Goal: Task Accomplishment & Management: Manage account settings

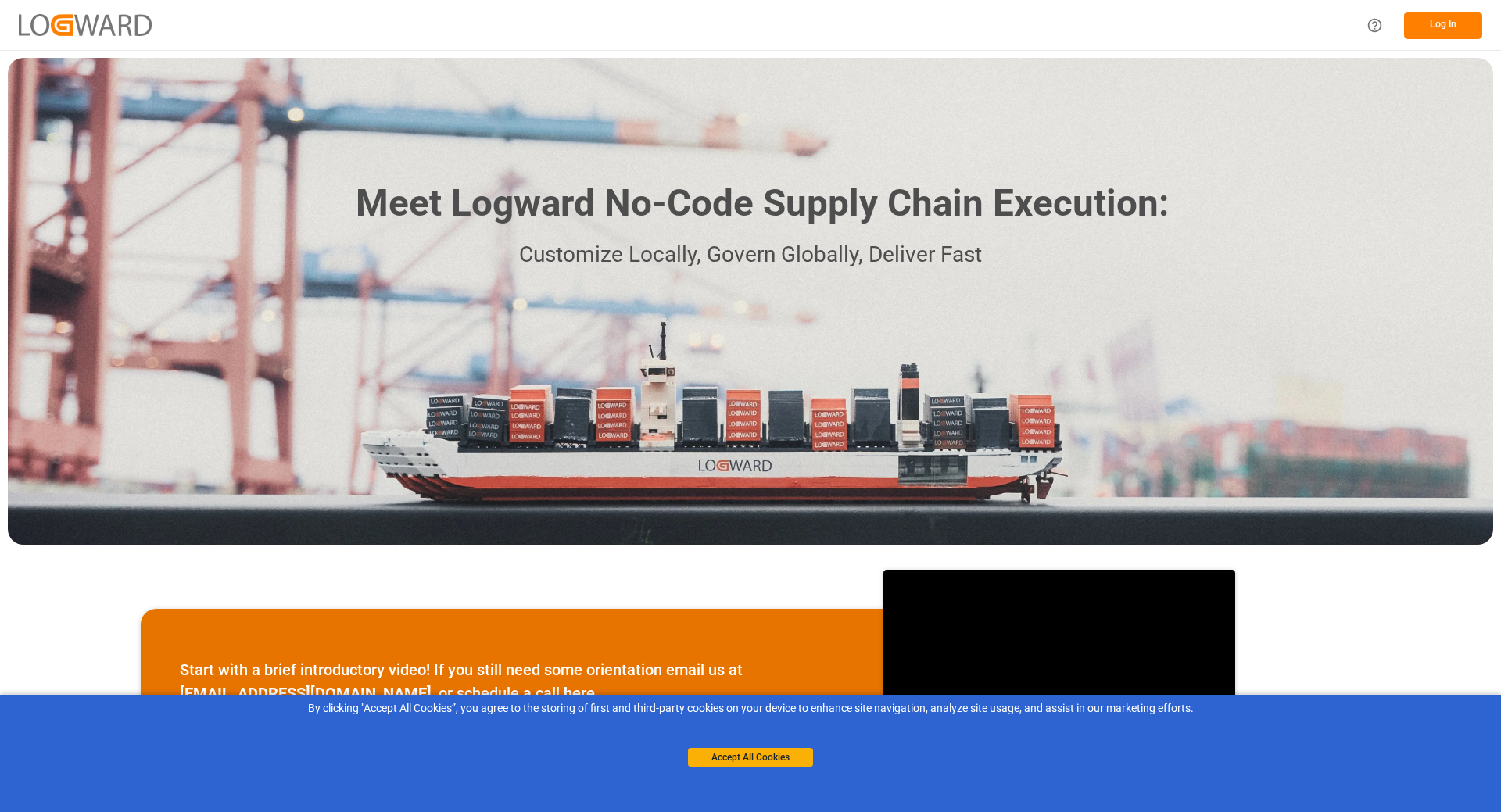
click at [1440, 29] on button "Log In" at bounding box center [1443, 25] width 78 height 28
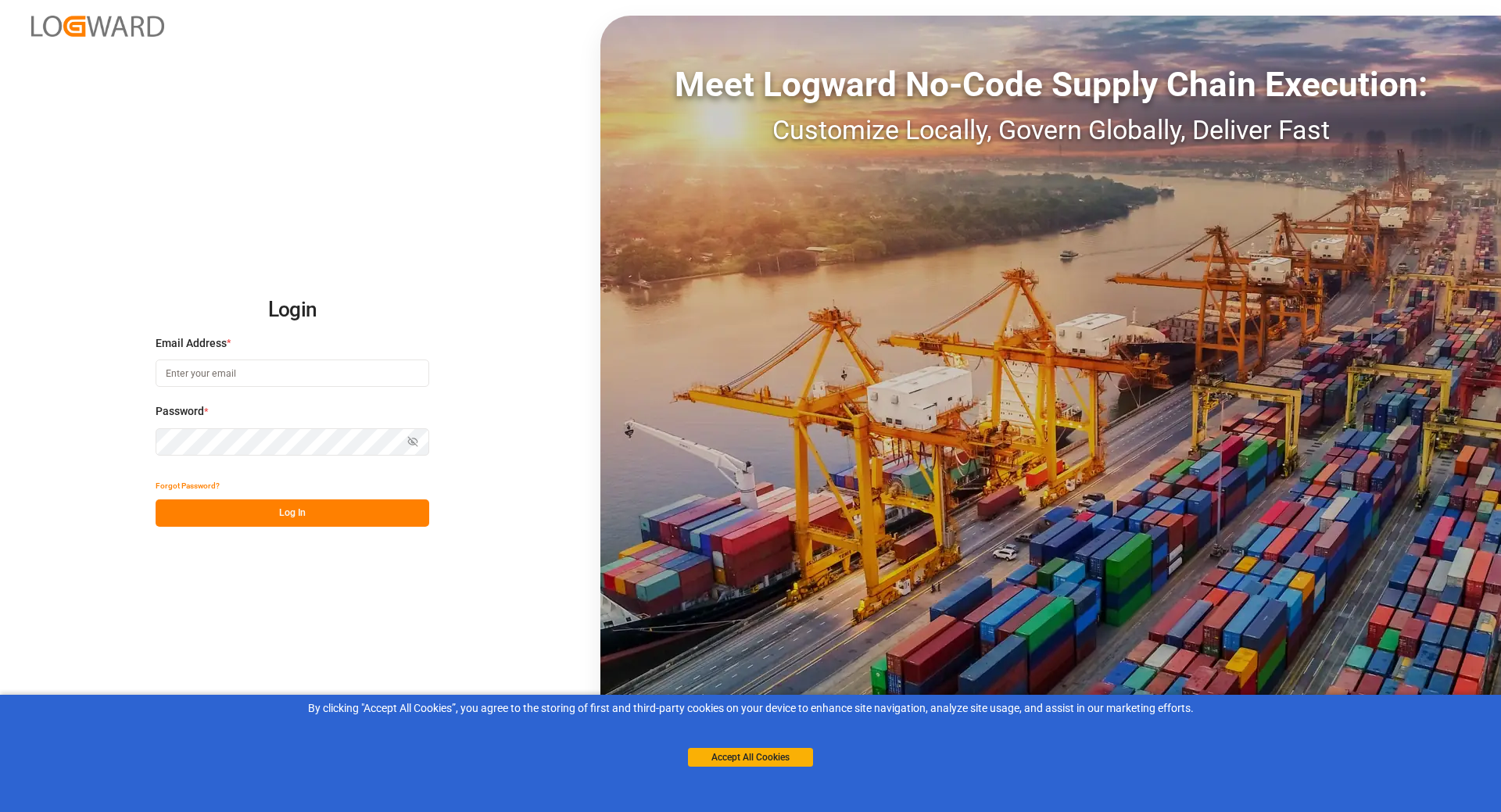
type input "[EMAIL_ADDRESS][DOMAIN_NAME]"
click at [280, 516] on button "Log In" at bounding box center [292, 513] width 273 height 28
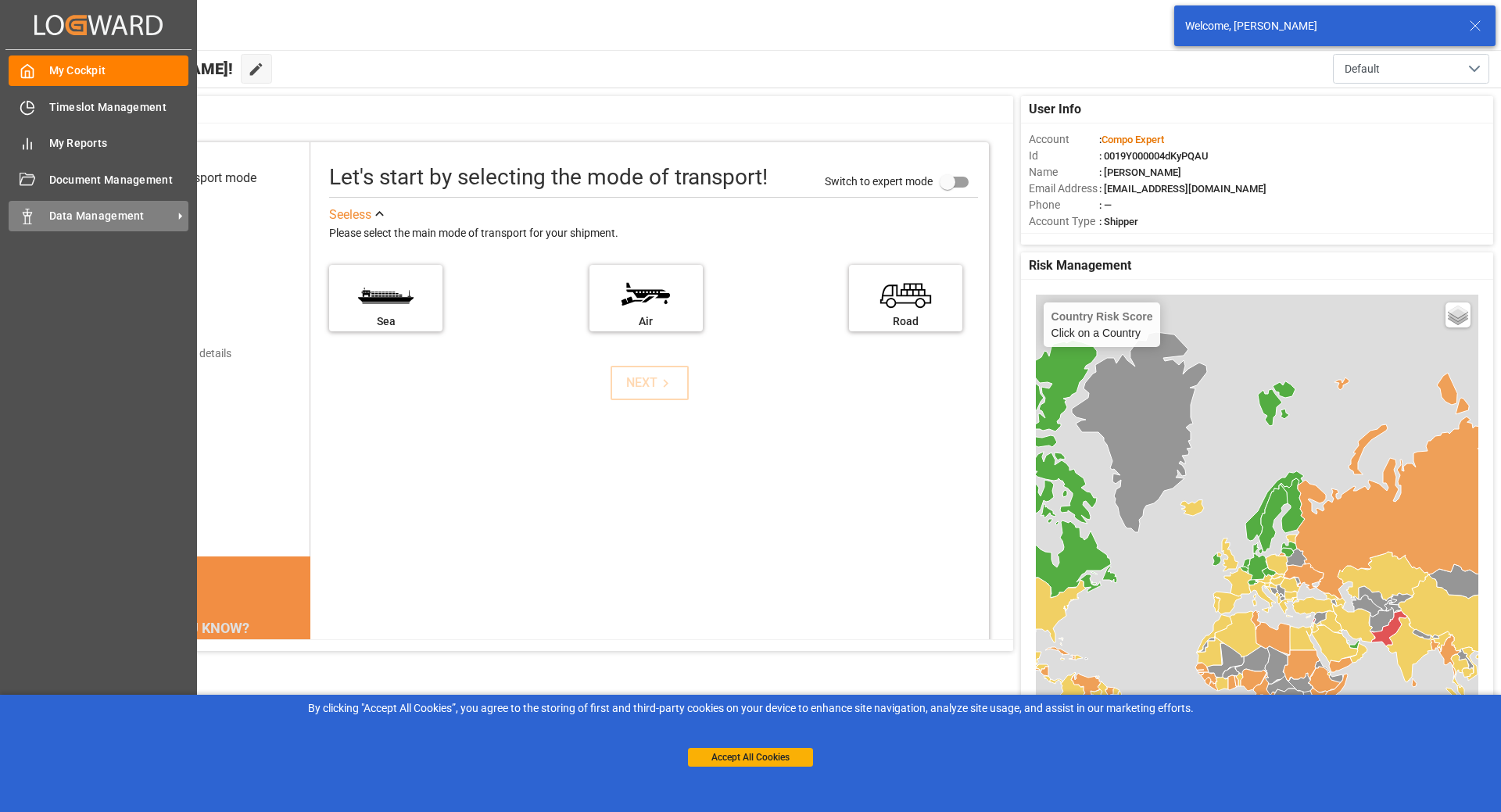
click at [35, 210] on icon at bounding box center [28, 217] width 16 height 16
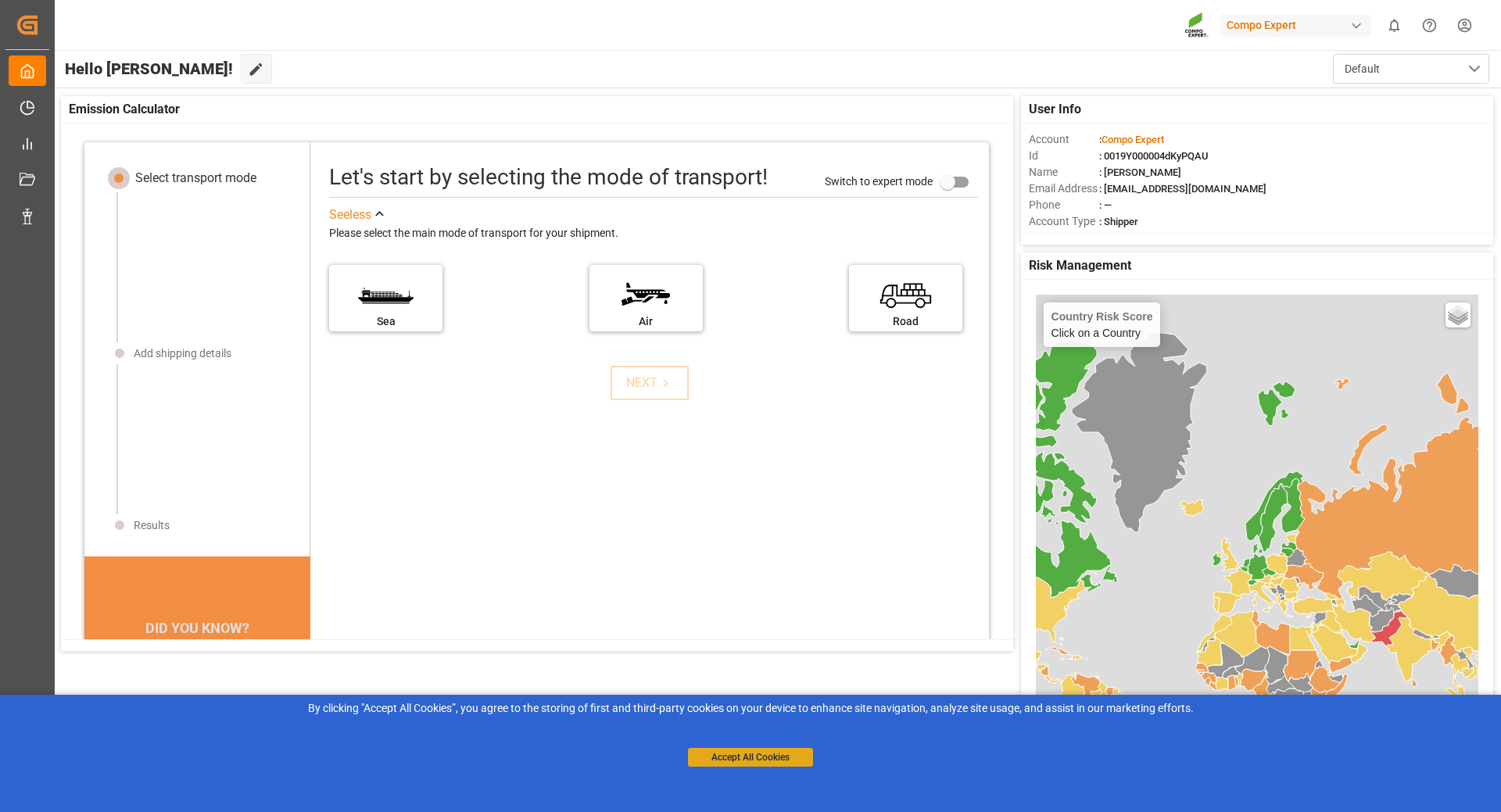
click at [791, 760] on button "Accept All Cookies" at bounding box center [750, 757] width 125 height 19
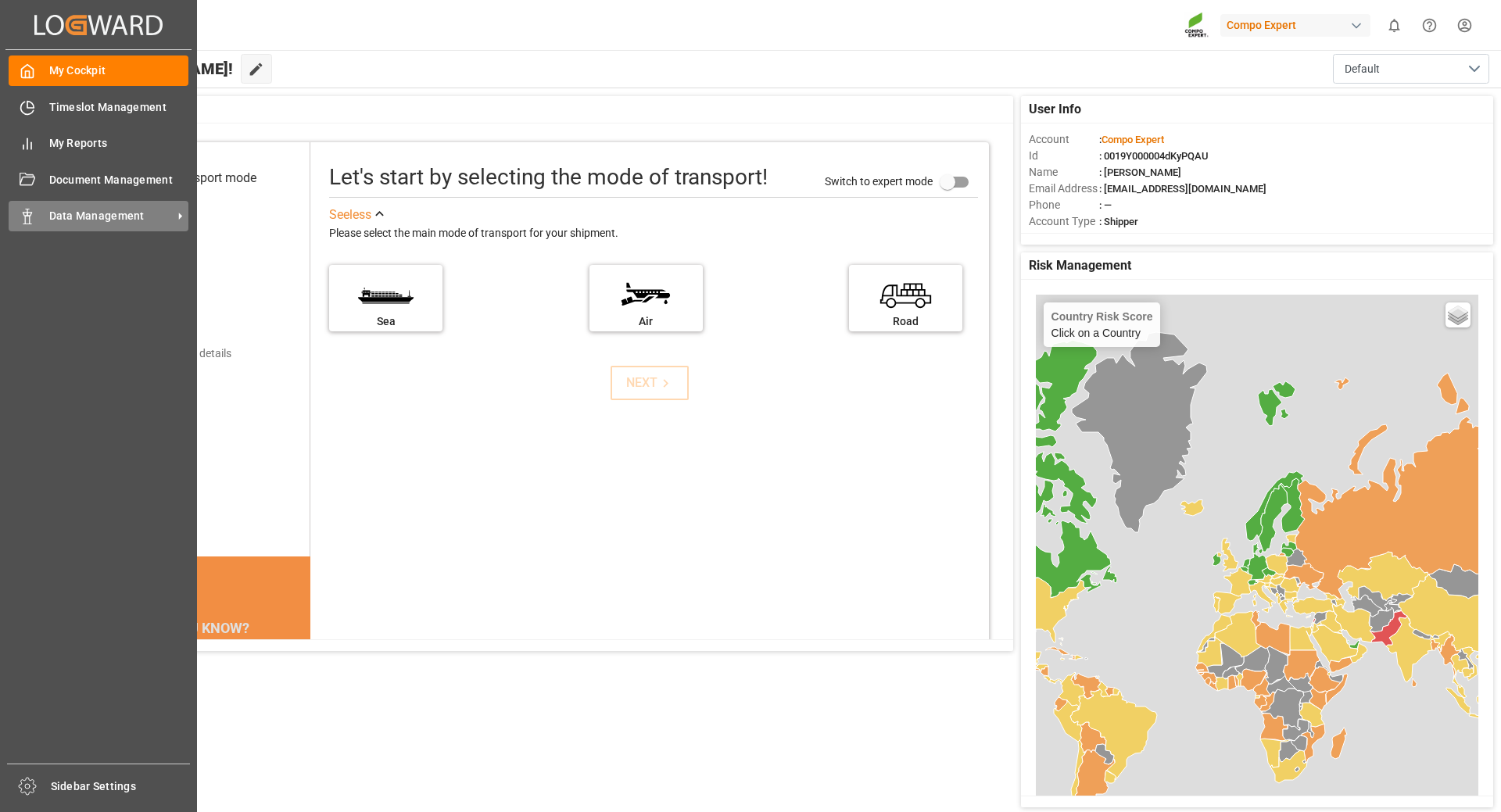
click at [33, 218] on icon at bounding box center [28, 217] width 16 height 16
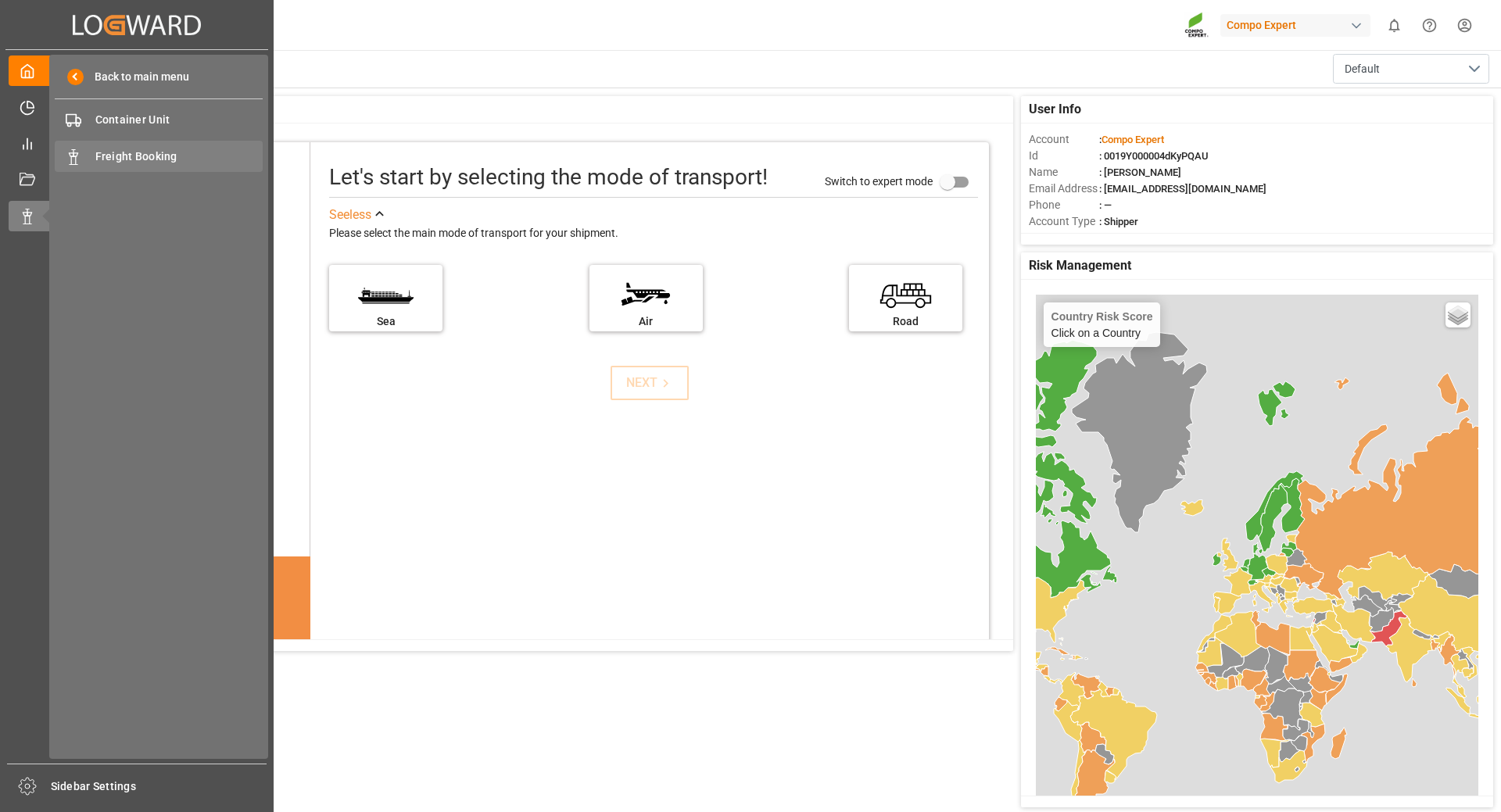
click at [161, 155] on span "Freight Booking" at bounding box center [178, 156] width 168 height 16
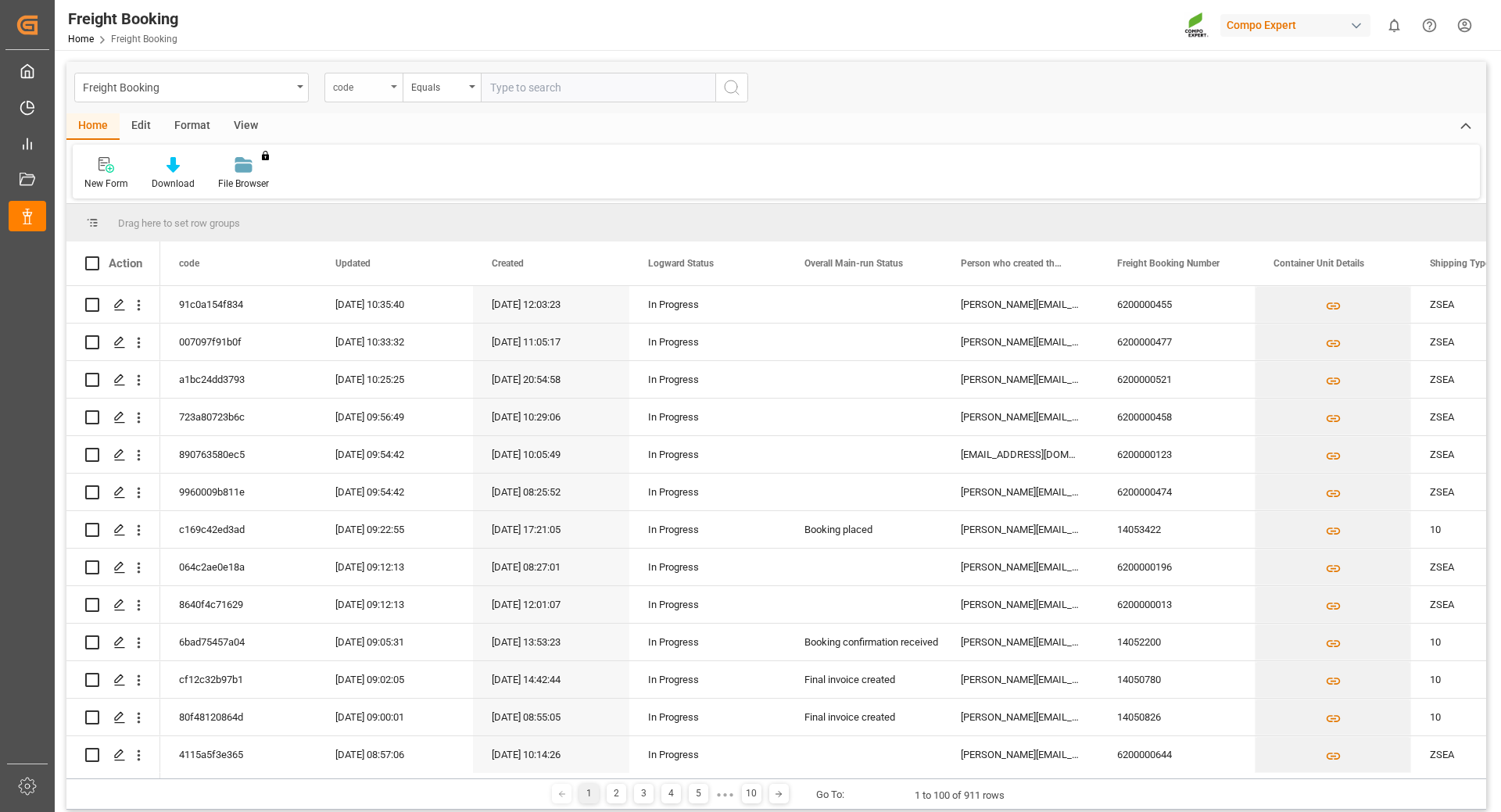
click at [391, 87] on icon "open menu" at bounding box center [393, 87] width 6 height 4
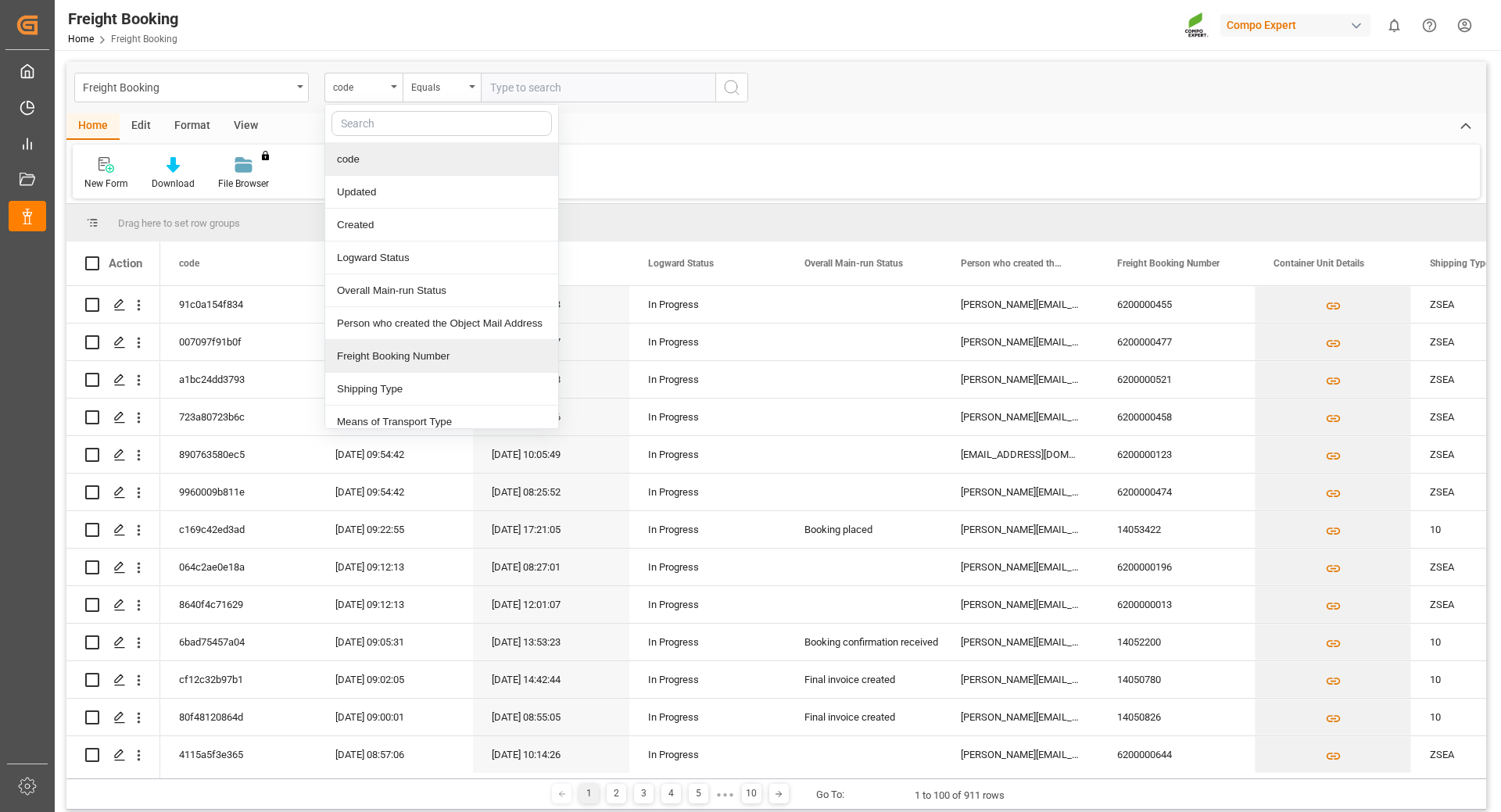
drag, startPoint x: 380, startPoint y: 354, endPoint x: 385, endPoint y: 344, distance: 11.2
click at [381, 354] on div "Freight Booking Number" at bounding box center [441, 356] width 233 height 33
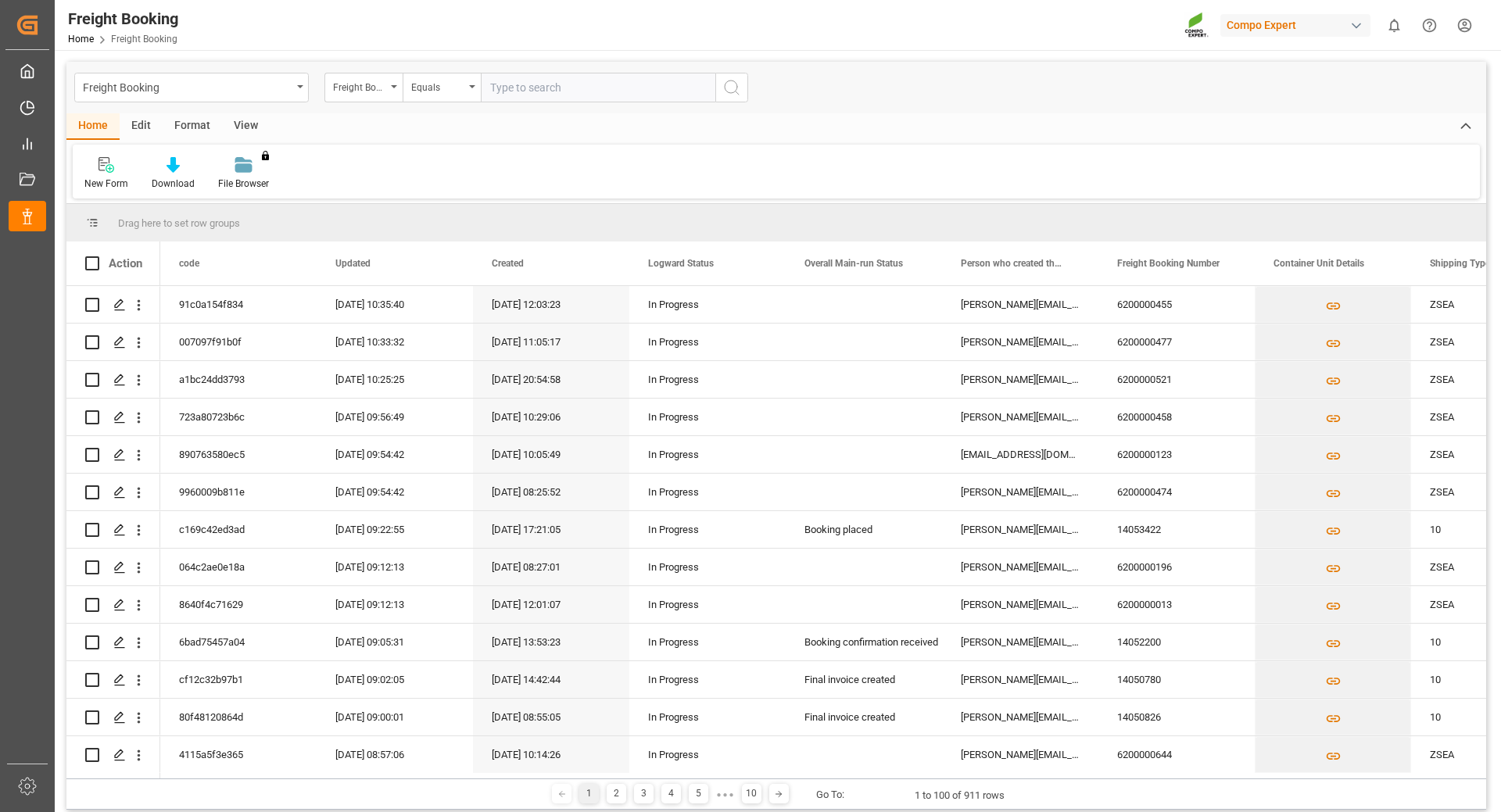
click at [514, 83] on input "text" at bounding box center [598, 87] width 234 height 29
type input "6200000566"
drag, startPoint x: 728, startPoint y: 90, endPoint x: 666, endPoint y: 198, distance: 124.5
click at [728, 91] on icon "search button" at bounding box center [731, 87] width 19 height 19
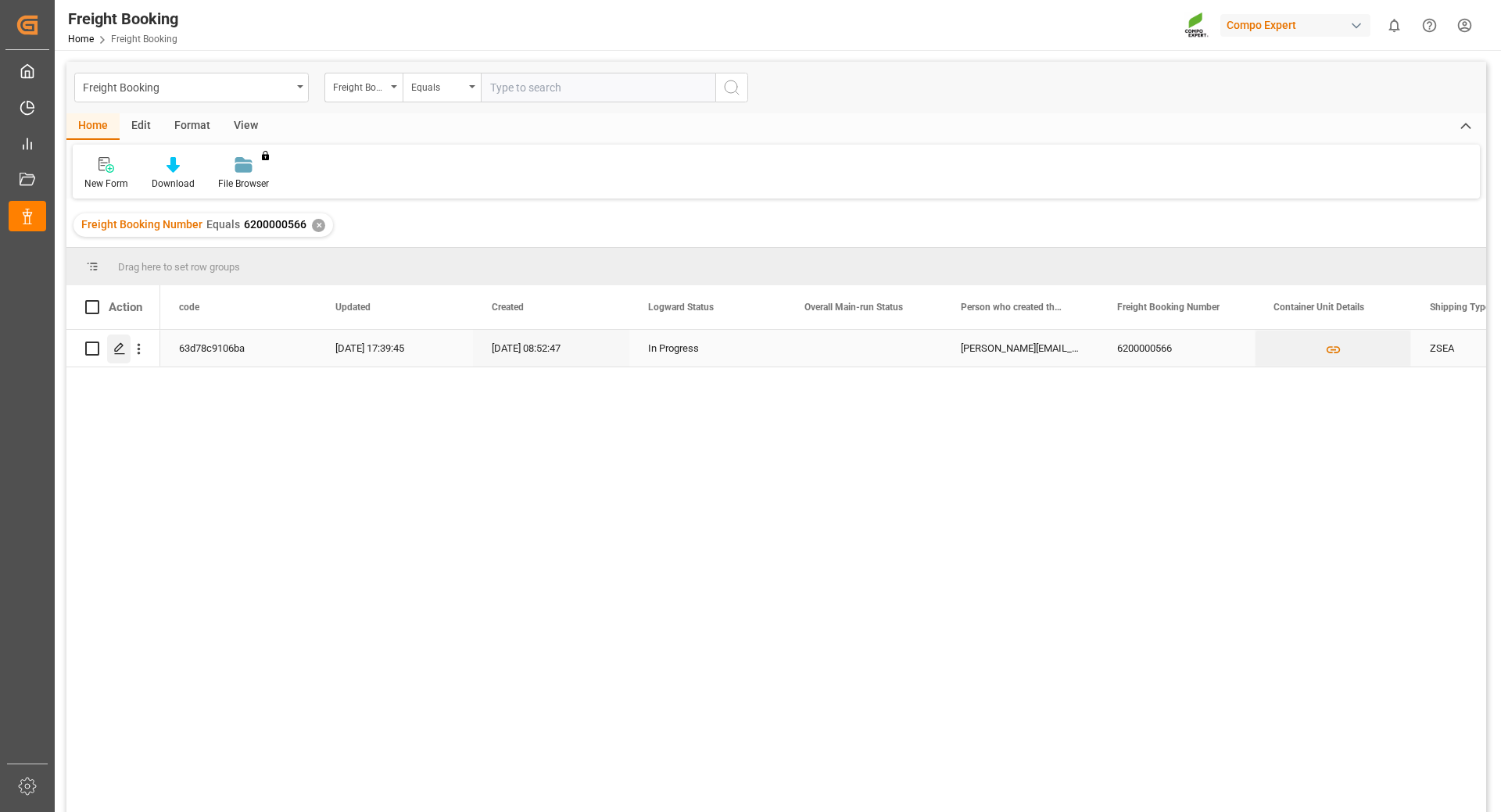
click at [121, 346] on icon "Press SPACE to select this row." at bounding box center [120, 349] width 12 height 12
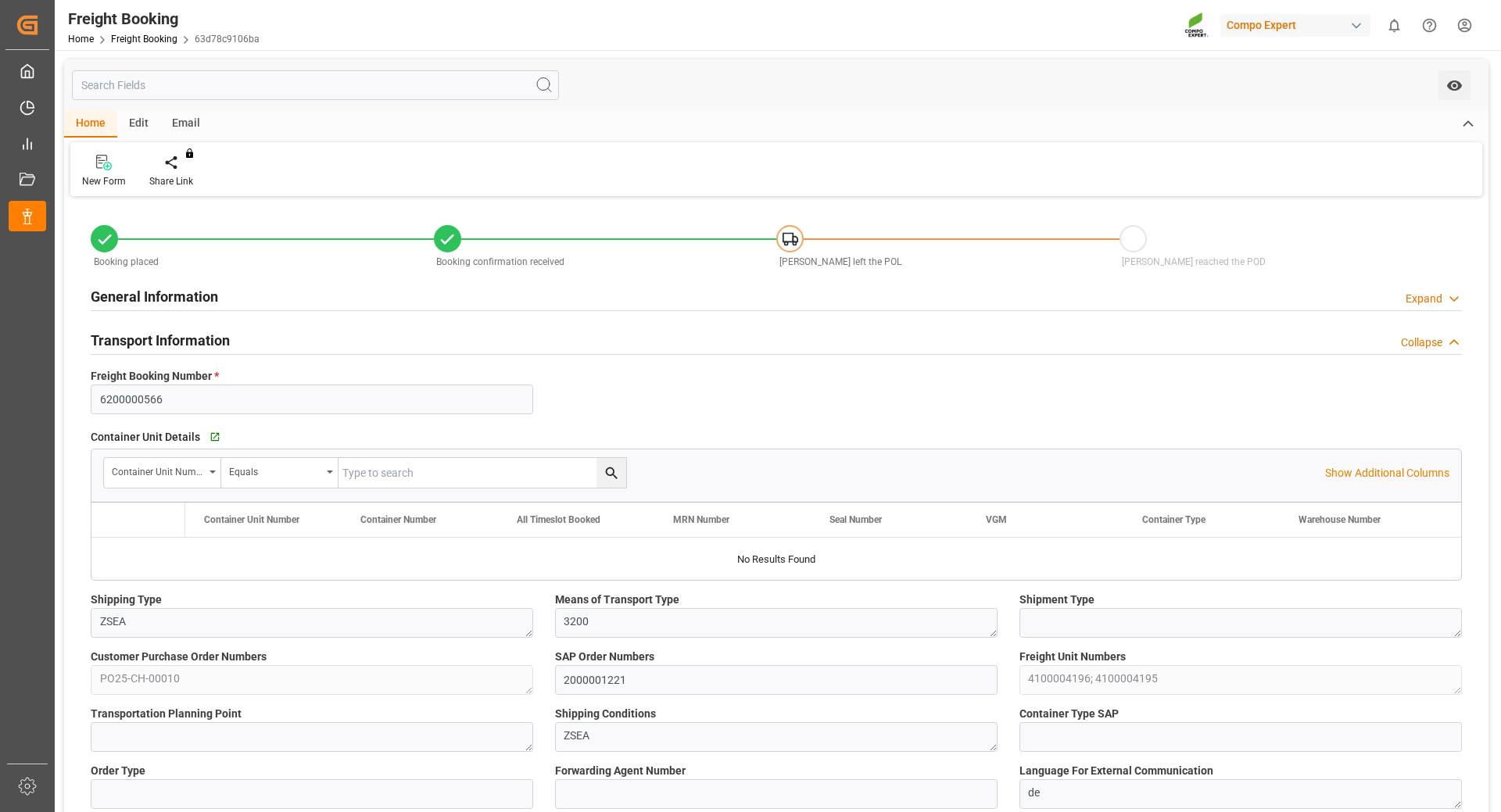
type input "Maersk"
type input "Maersk Line AS"
type input "9348168"
type input "BEANR"
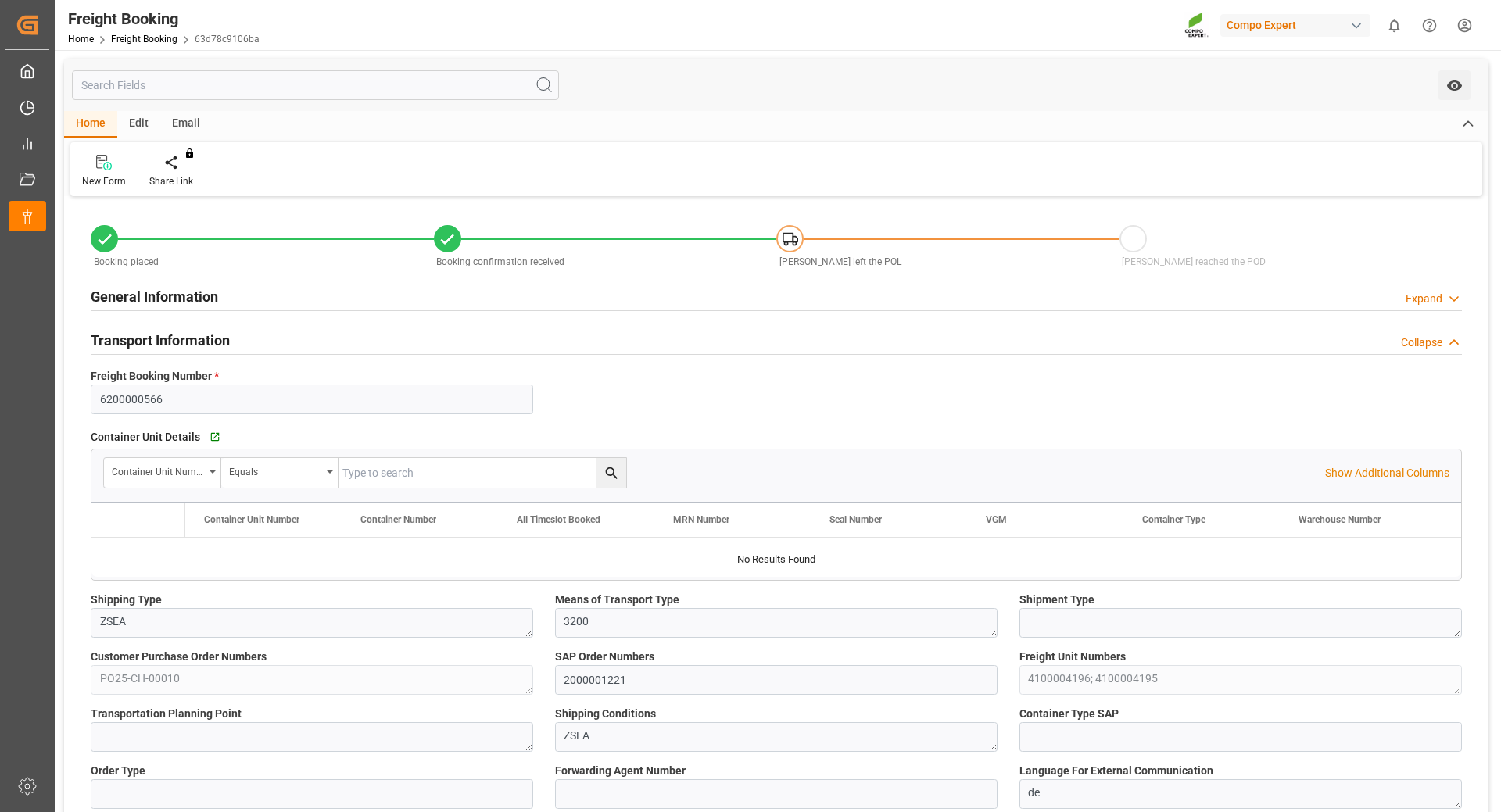
type input "LBBEY"
type input "0"
type input "22960"
type input "[DATE] 01:00"
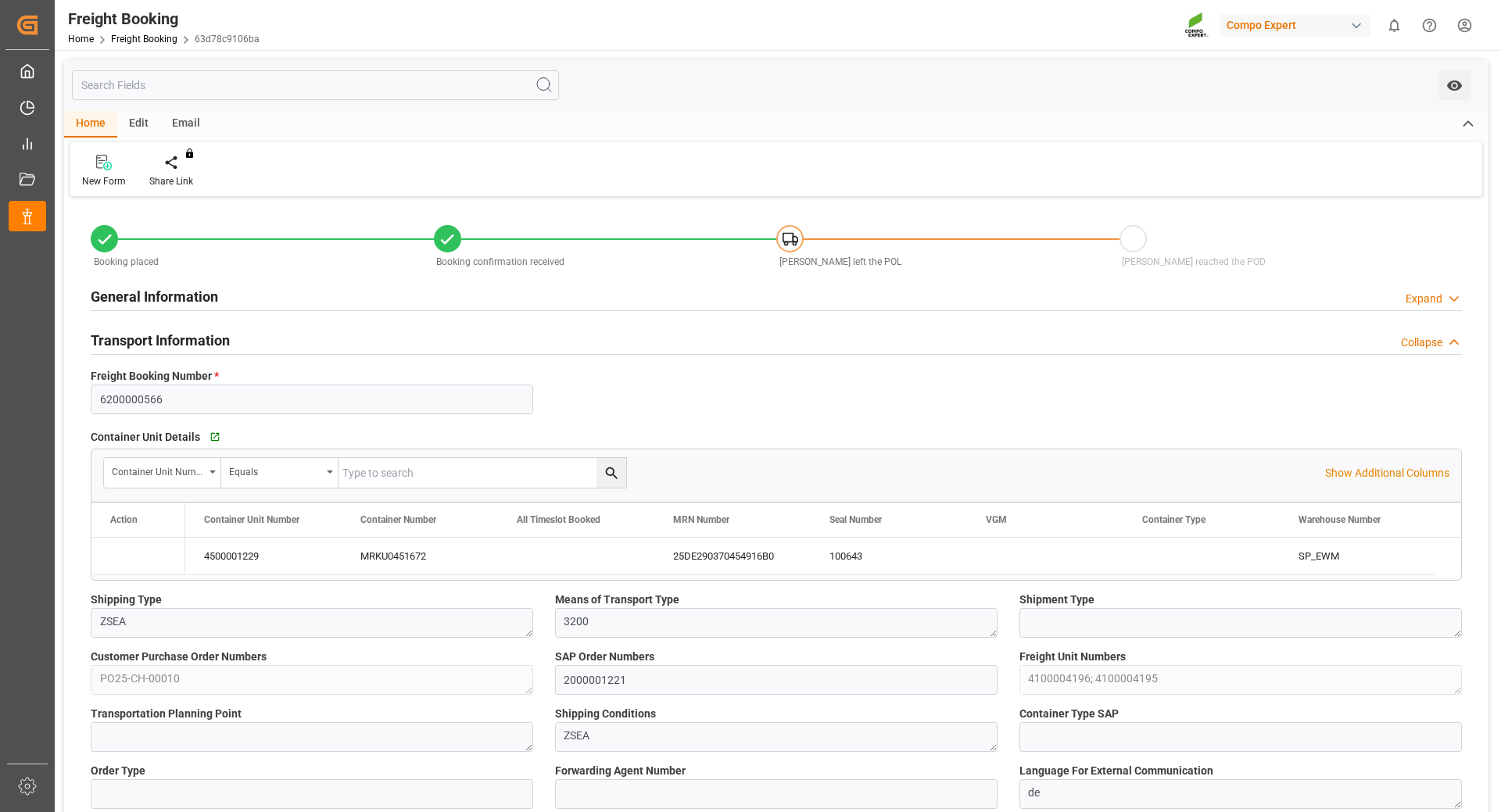
type input "[DATE] 02:00"
type input "[DATE] 23:54"
type input "[DATE] 05:00"
type input "[DATE] 08:52"
type input "[DATE] 09:20"
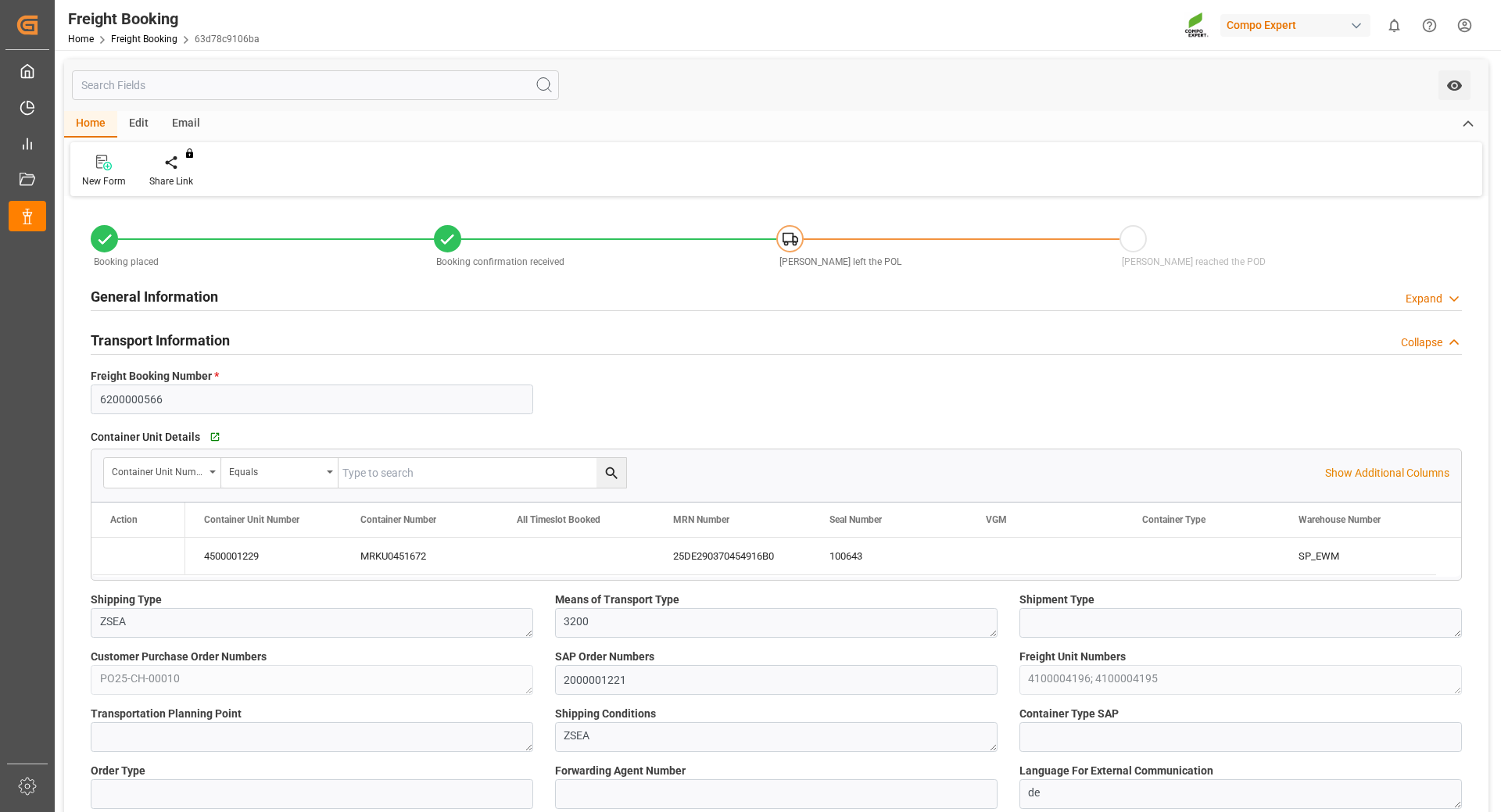
type input "[DATE] 09:20"
drag, startPoint x: 822, startPoint y: 556, endPoint x: 869, endPoint y: 559, distance: 47.1
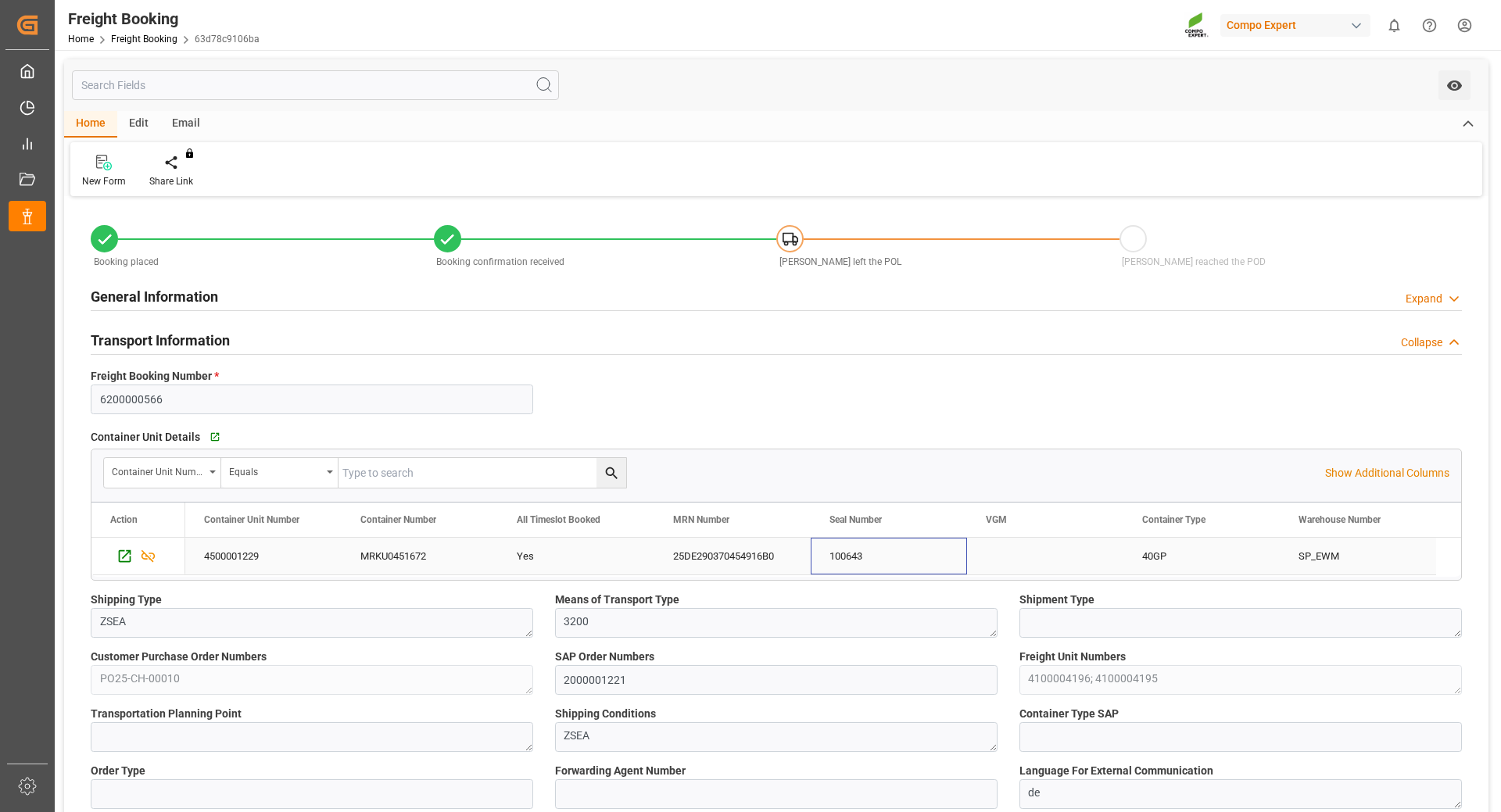
click at [869, 559] on div "100643" at bounding box center [889, 556] width 156 height 36
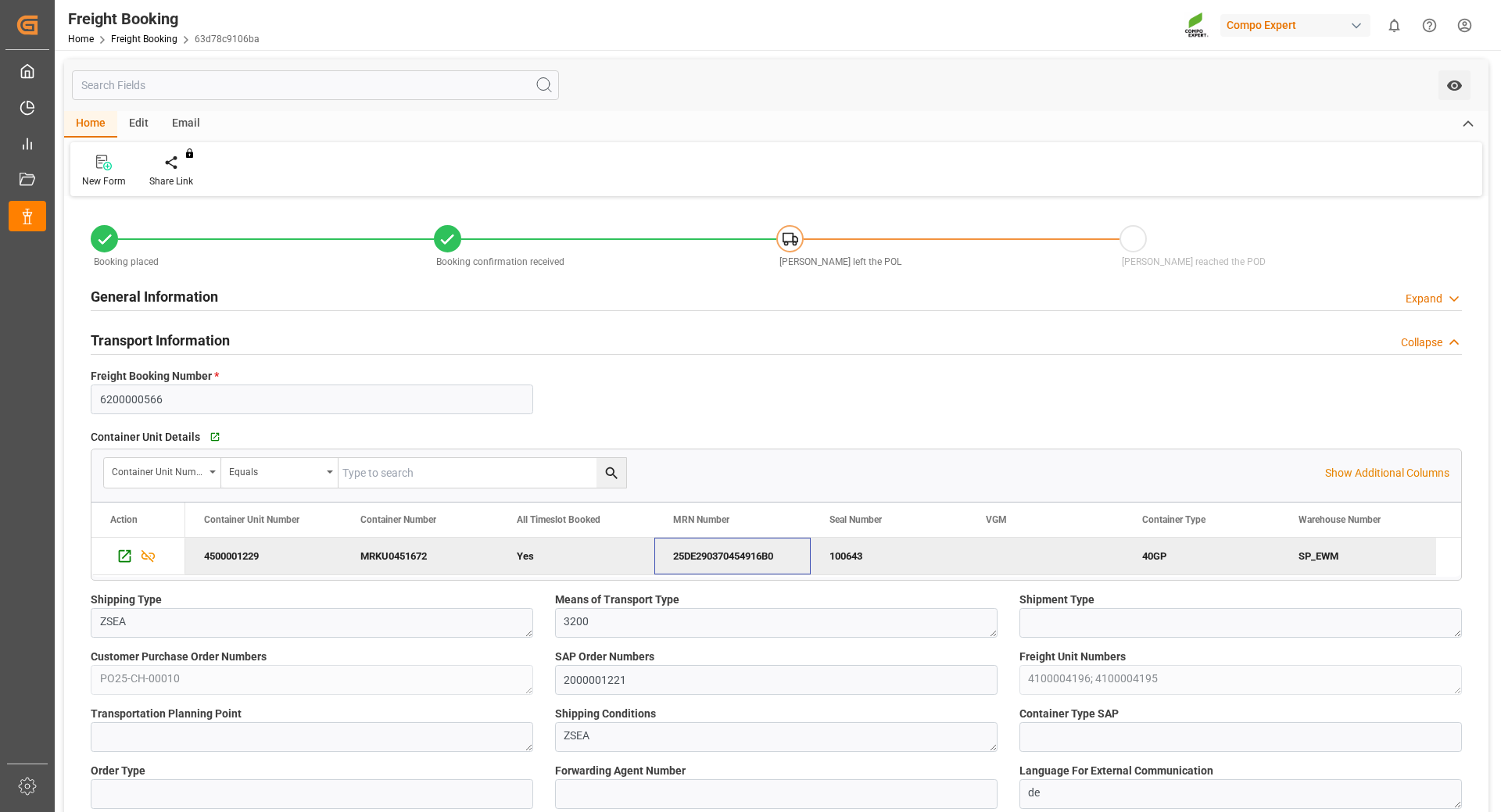
click at [714, 556] on div "25DE290370454916B0" at bounding box center [732, 556] width 156 height 36
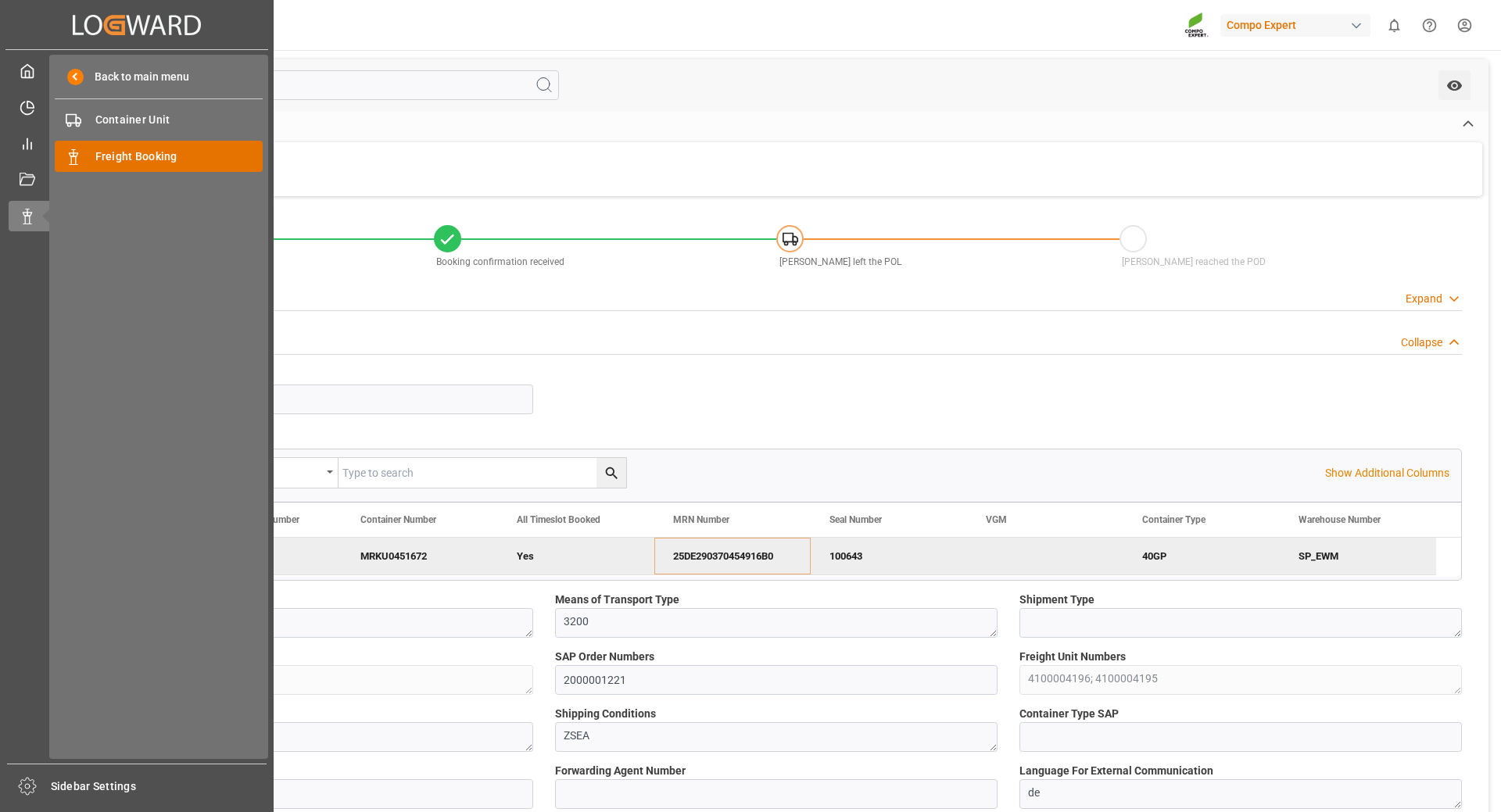
click at [108, 155] on span "Freight Booking" at bounding box center [178, 156] width 168 height 16
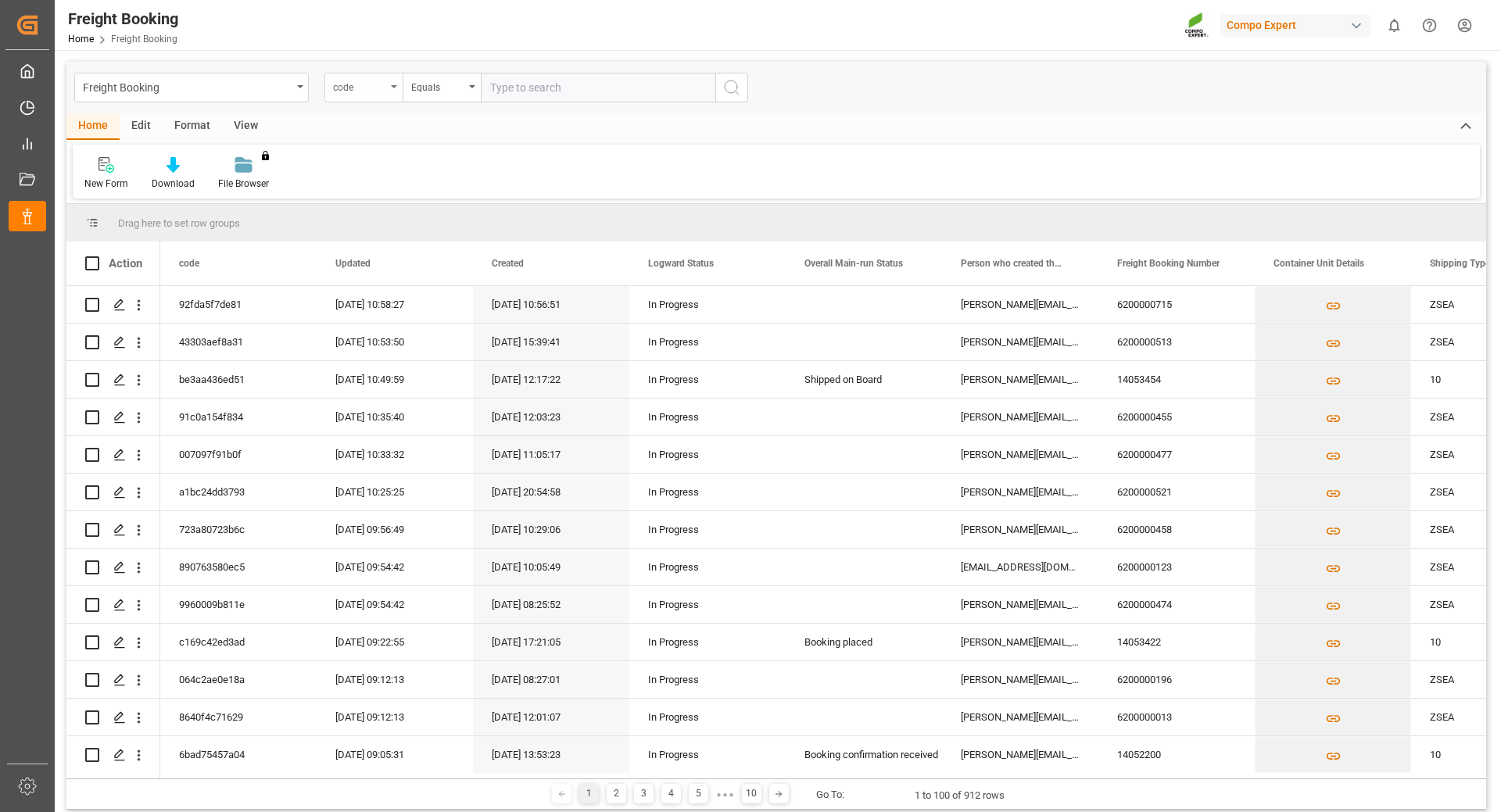
click at [391, 90] on div "code" at bounding box center [364, 87] width 78 height 29
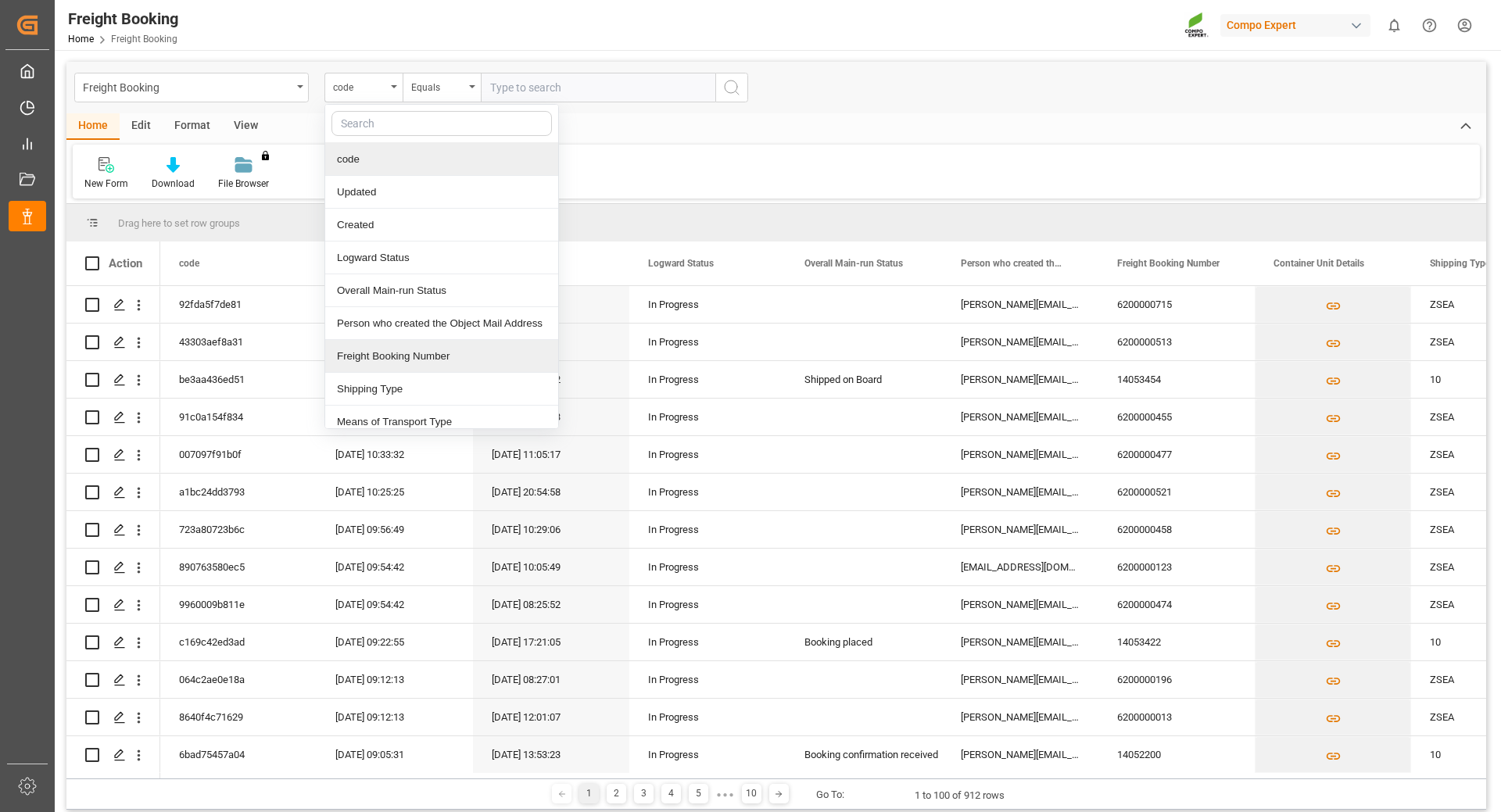
click at [369, 356] on div "Freight Booking Number" at bounding box center [441, 356] width 233 height 33
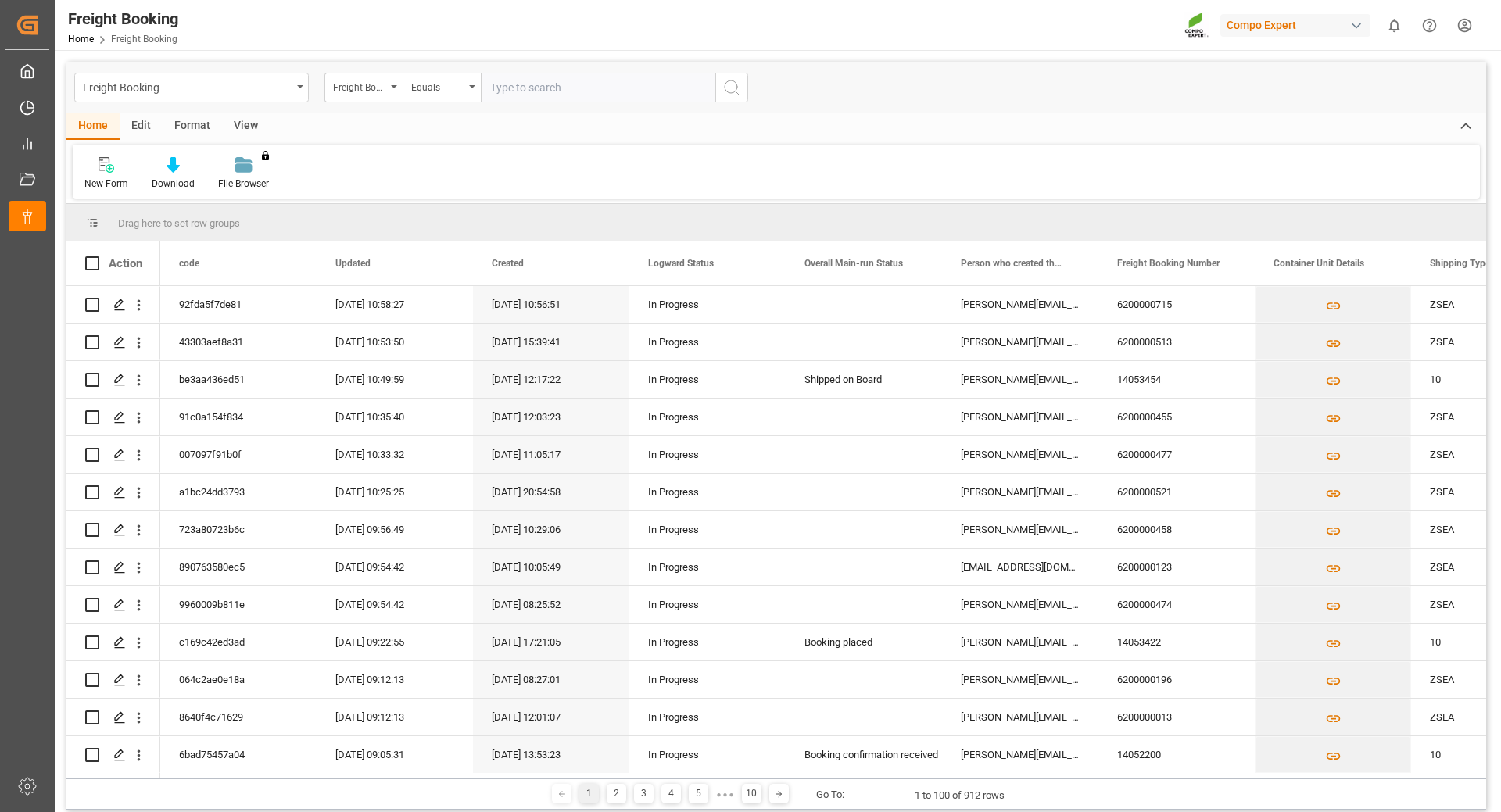
click at [533, 76] on input "text" at bounding box center [598, 87] width 234 height 29
type input "6200000644"
click at [731, 88] on icon "search button" at bounding box center [731, 87] width 19 height 19
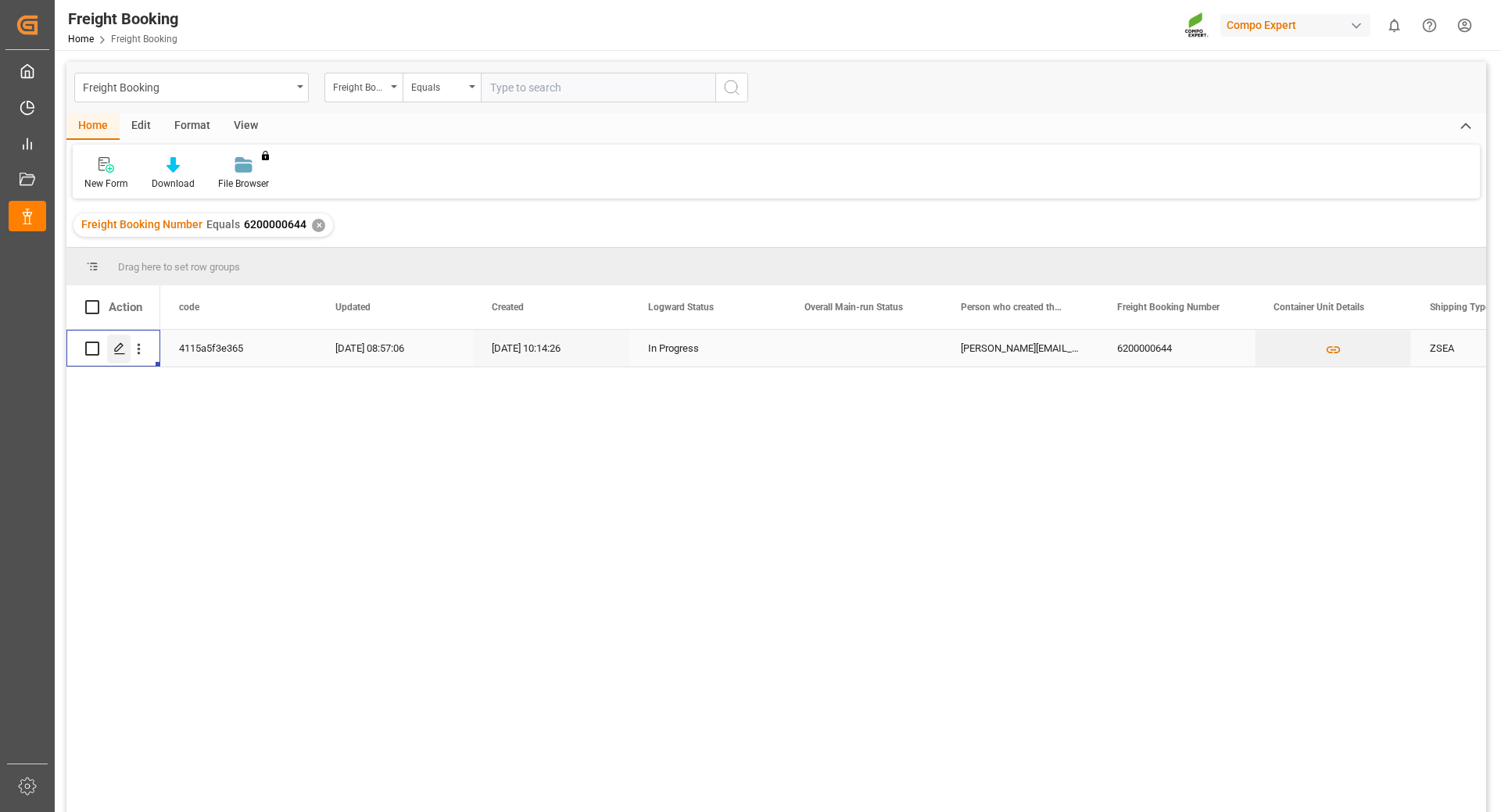
click at [115, 351] on polygon "Press SPACE to select this row." at bounding box center [118, 348] width 8 height 8
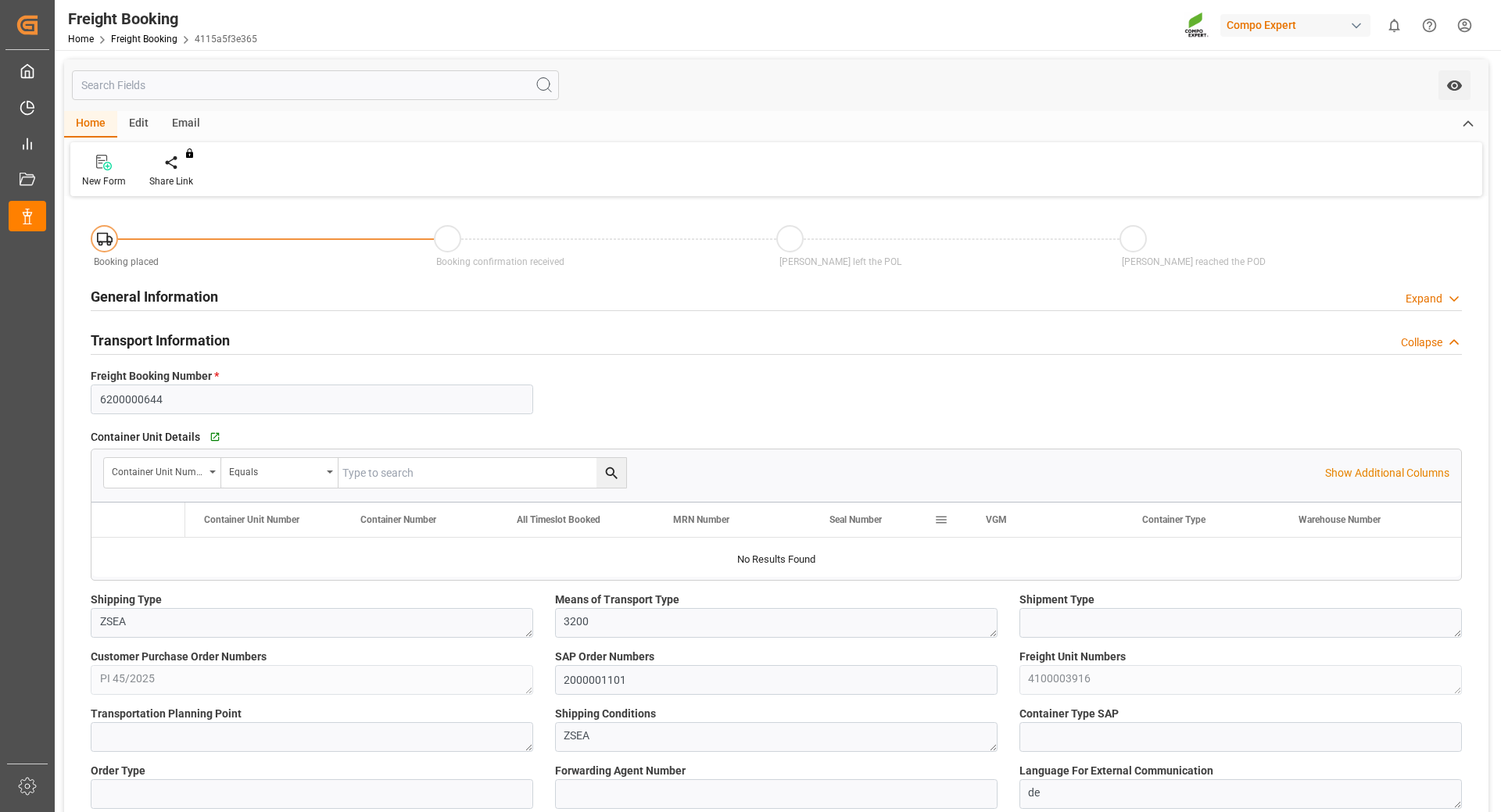
type input "Maersk"
type input "Maersk Line AS"
type input "9778545"
type input "NLRTM"
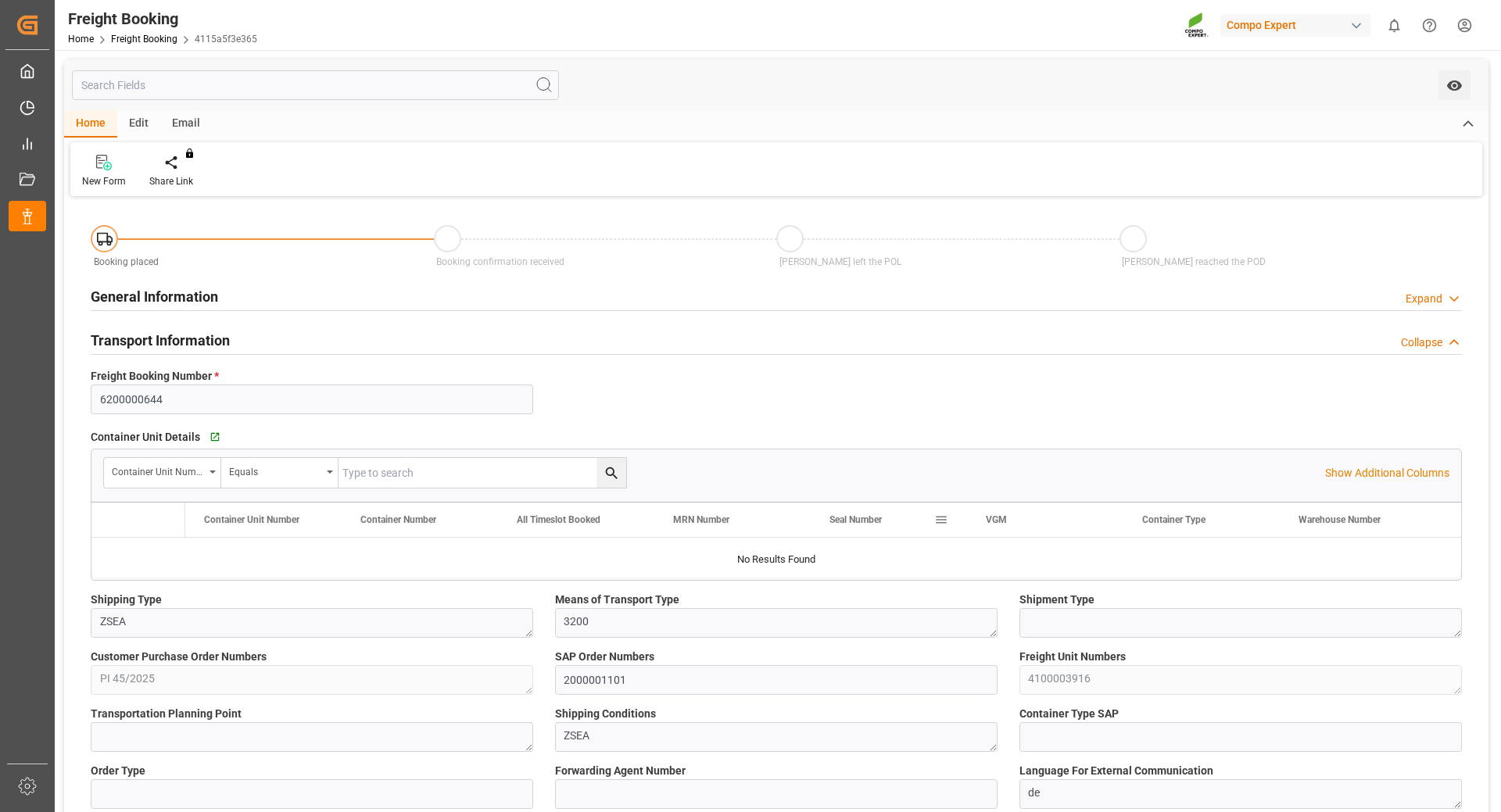
type input "TRIZM"
type input "0"
type input "54280.8"
type input "[DATE] 01:00"
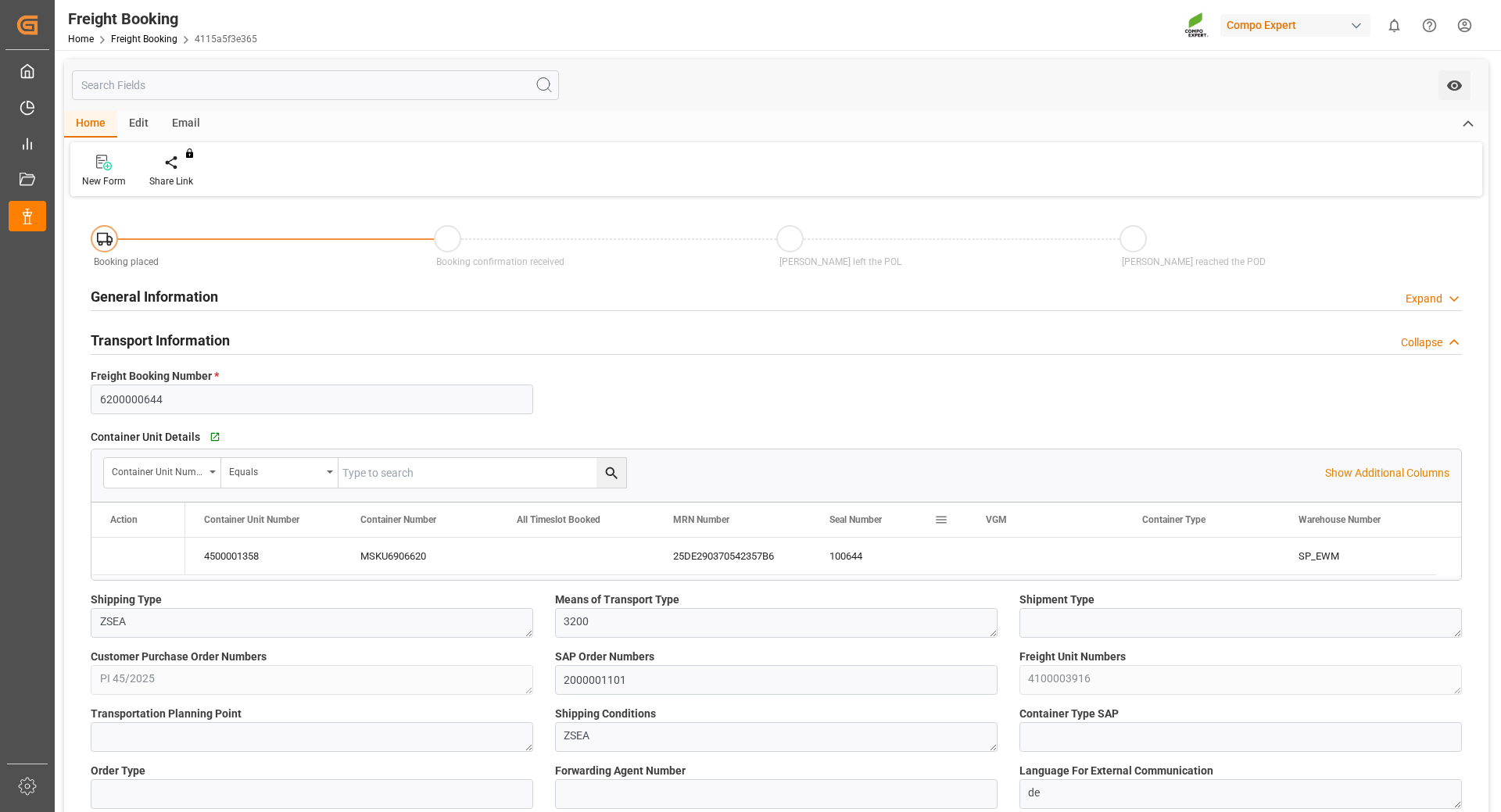
type input "[DATE] 00:00"
type input "[DATE] 07:00"
type input "[DATE] 00:01"
type input "[DATE] 10:14"
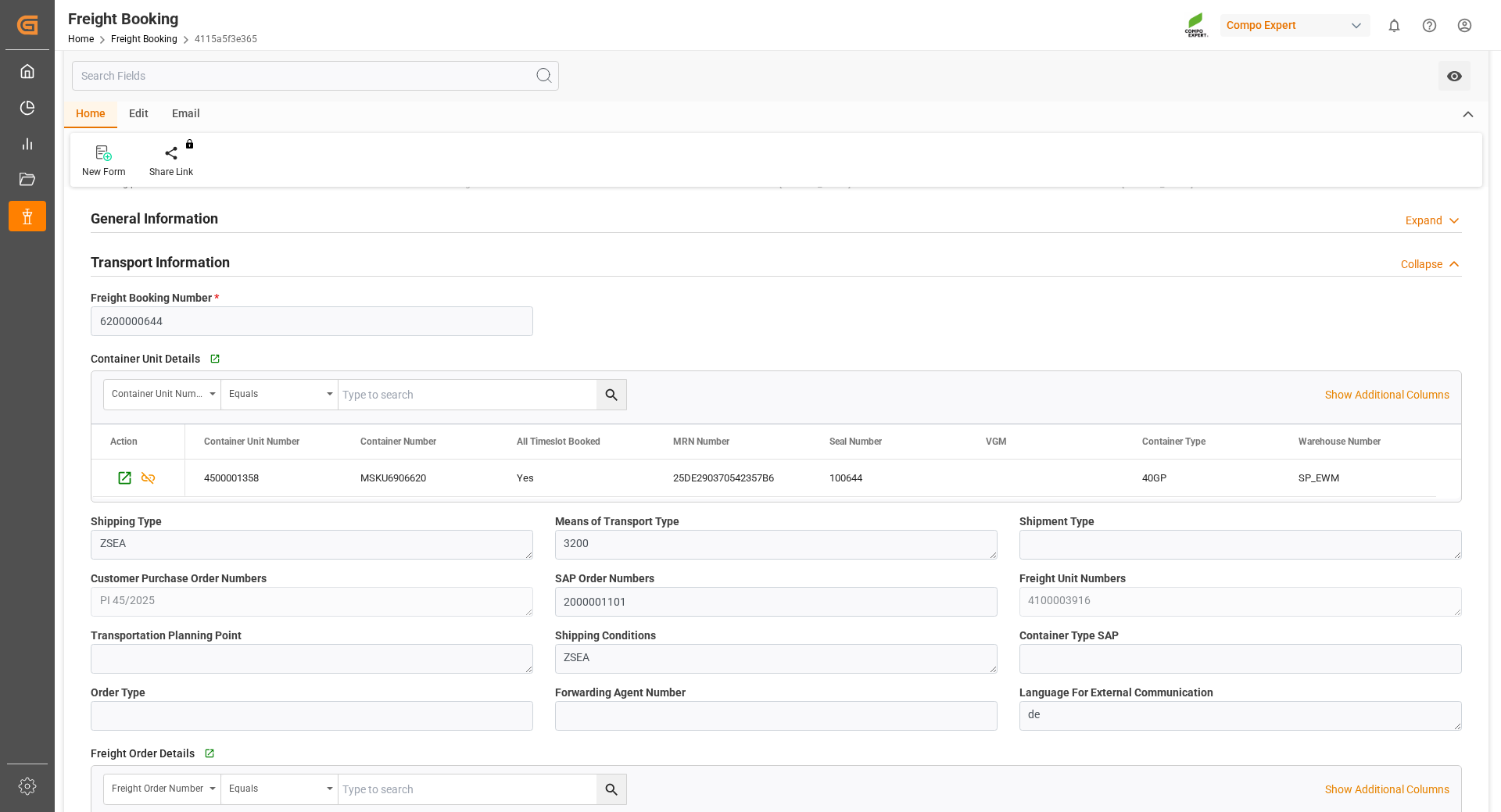
scroll to position [156, 0]
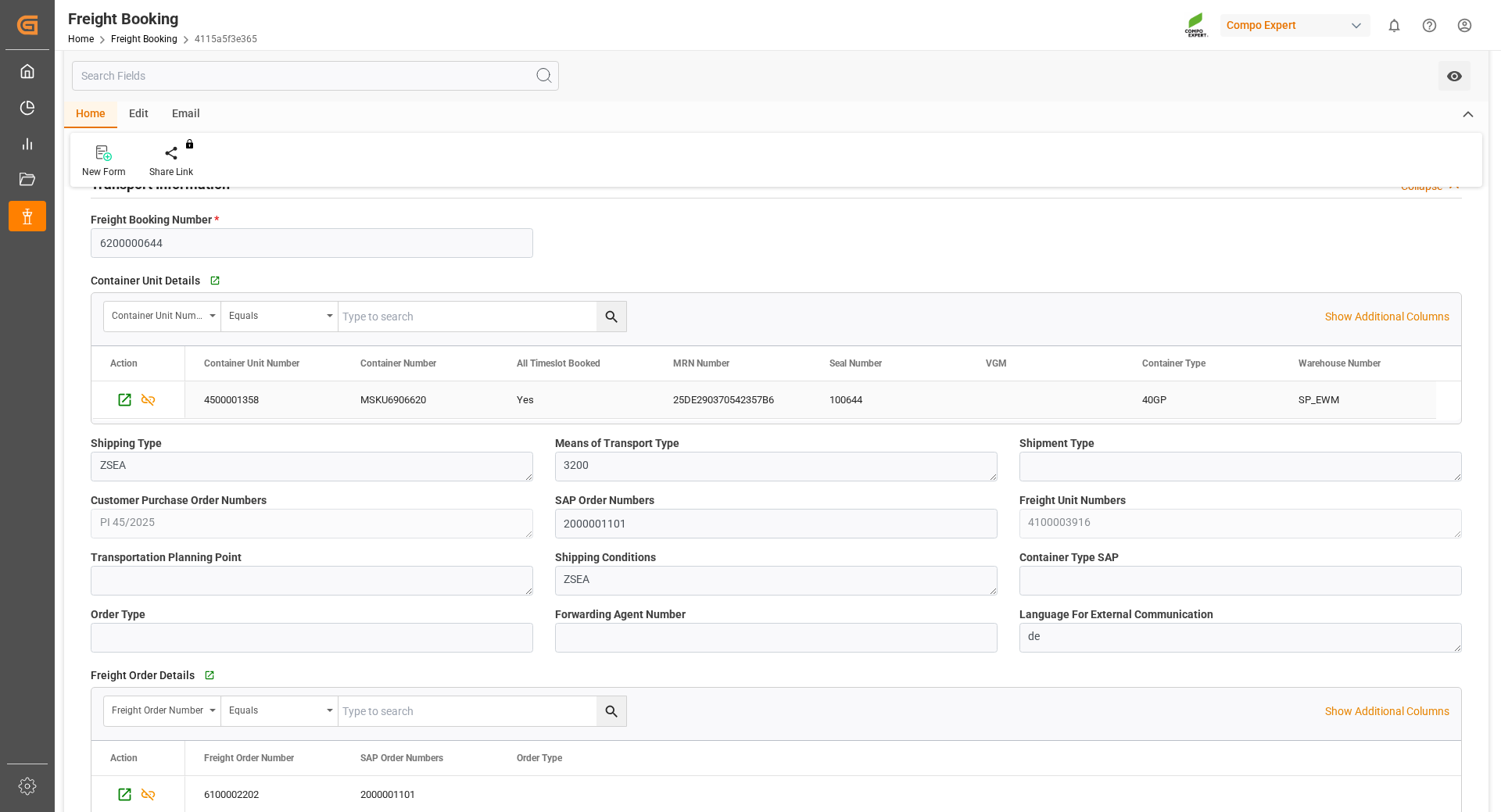
click at [831, 399] on div "100644" at bounding box center [889, 399] width 156 height 36
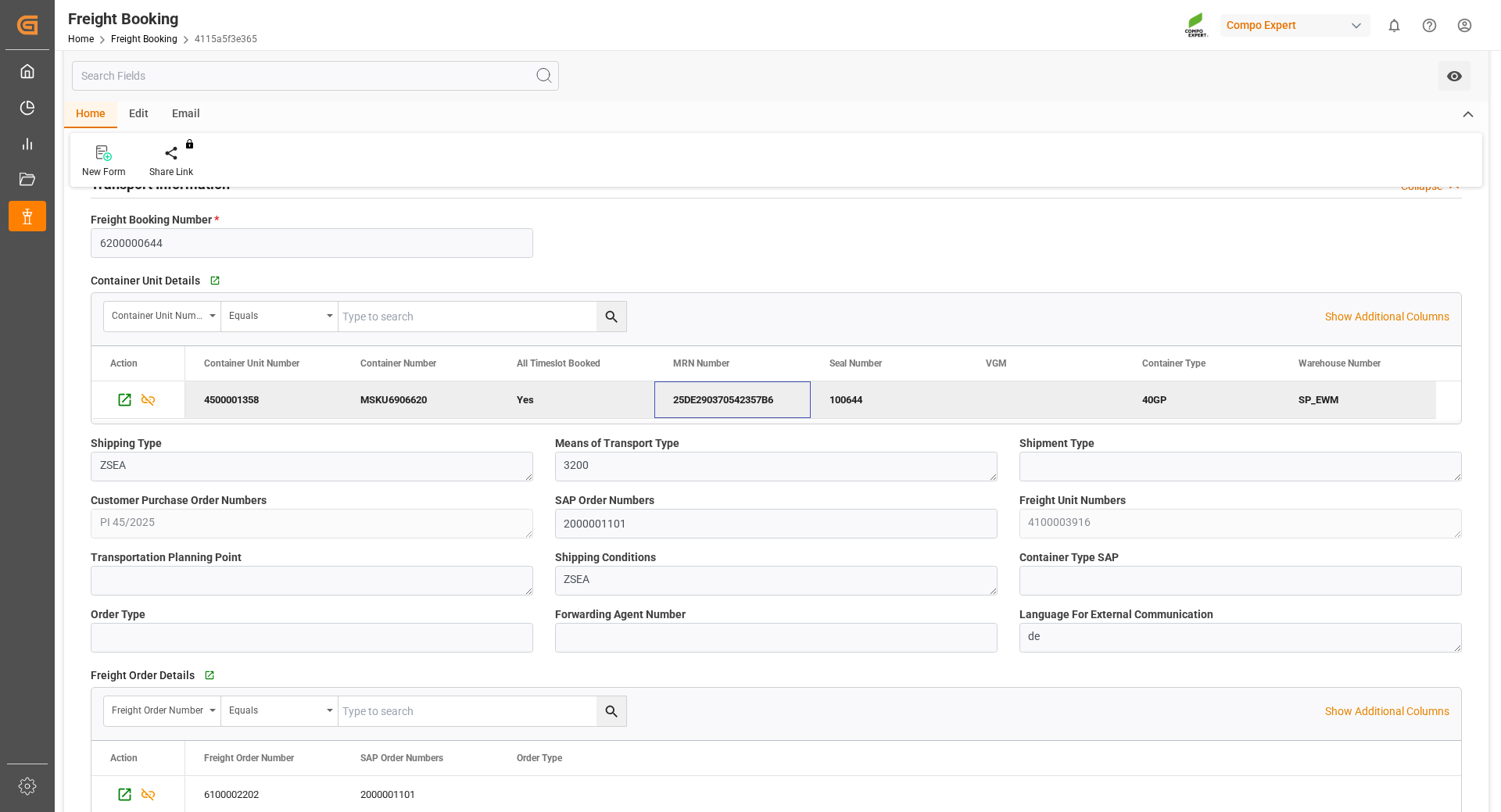
click at [751, 399] on div "25DE290370542357B6" at bounding box center [732, 399] width 156 height 36
